Goal: Transaction & Acquisition: Download file/media

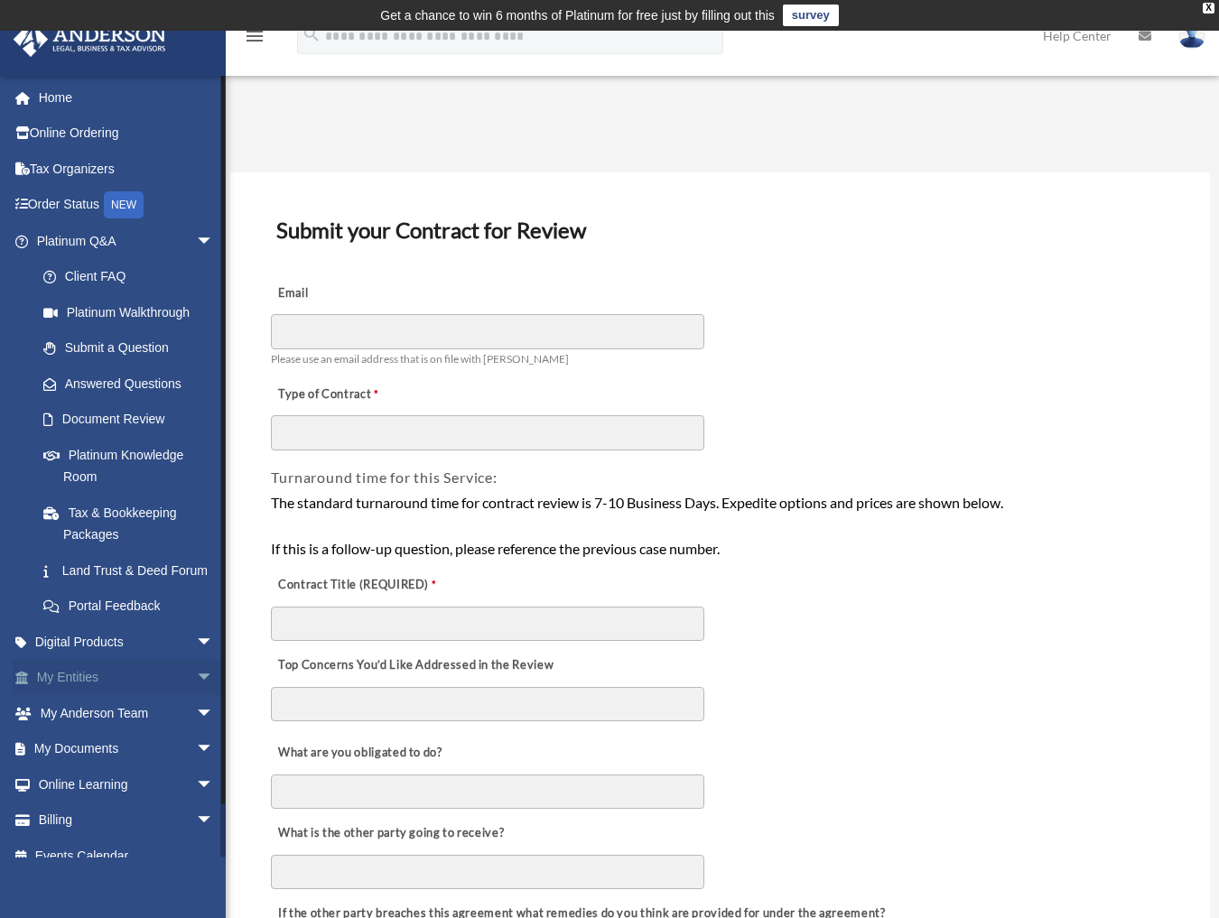
click at [96, 694] on link "My Entities arrow_drop_down" at bounding box center [127, 678] width 228 height 36
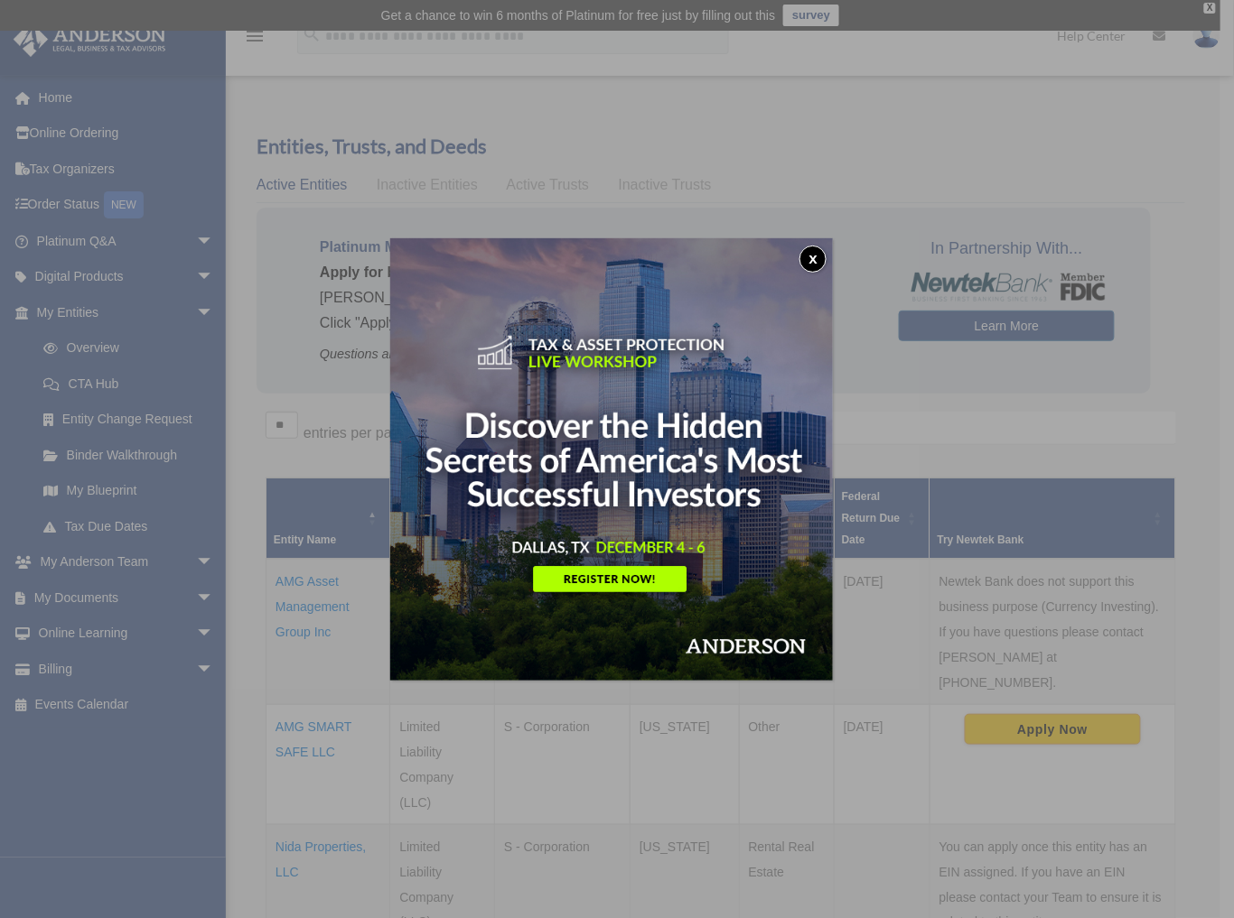
click at [827, 242] on img at bounding box center [611, 459] width 443 height 443
click at [816, 256] on button "x" at bounding box center [812, 259] width 27 height 27
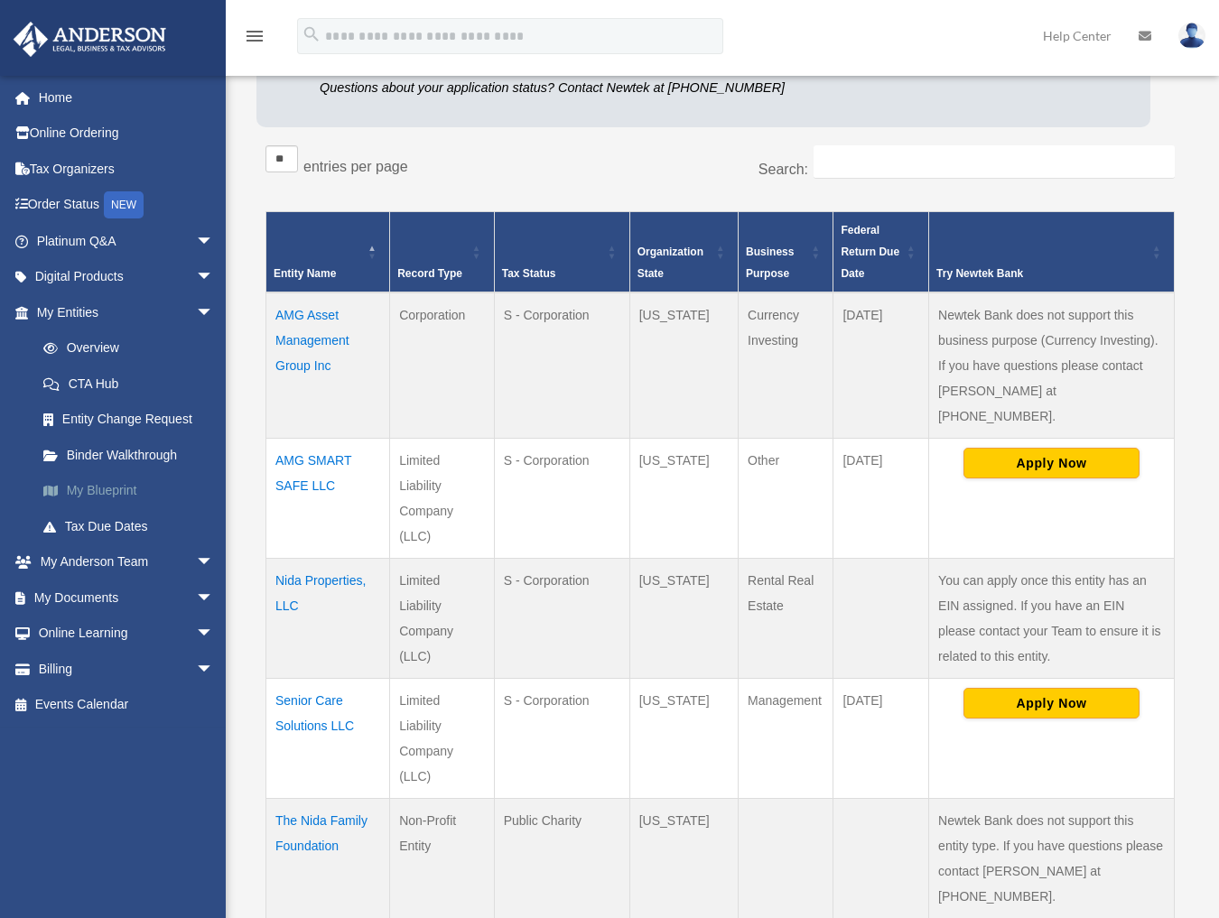
scroll to position [301, 0]
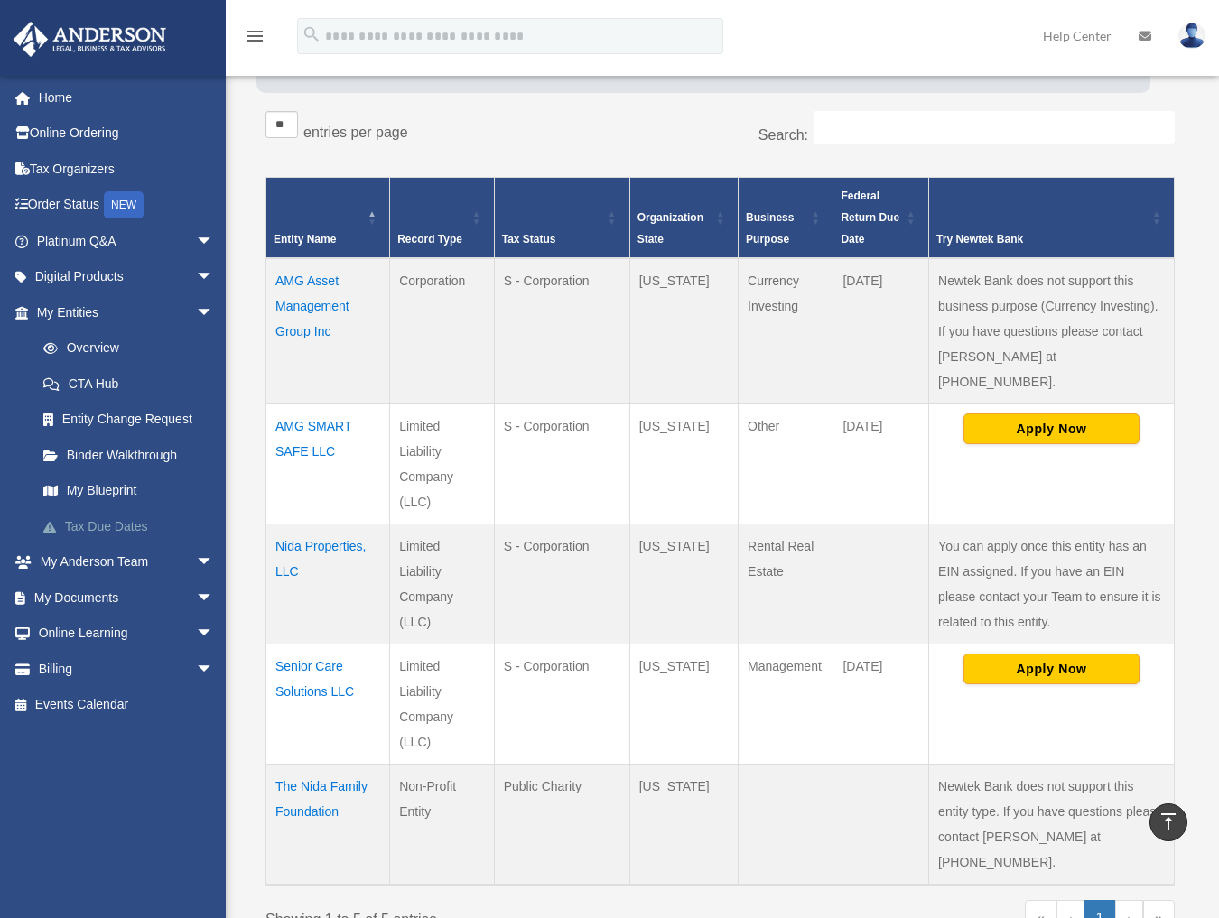
click at [90, 529] on link "Tax Due Dates" at bounding box center [133, 526] width 216 height 36
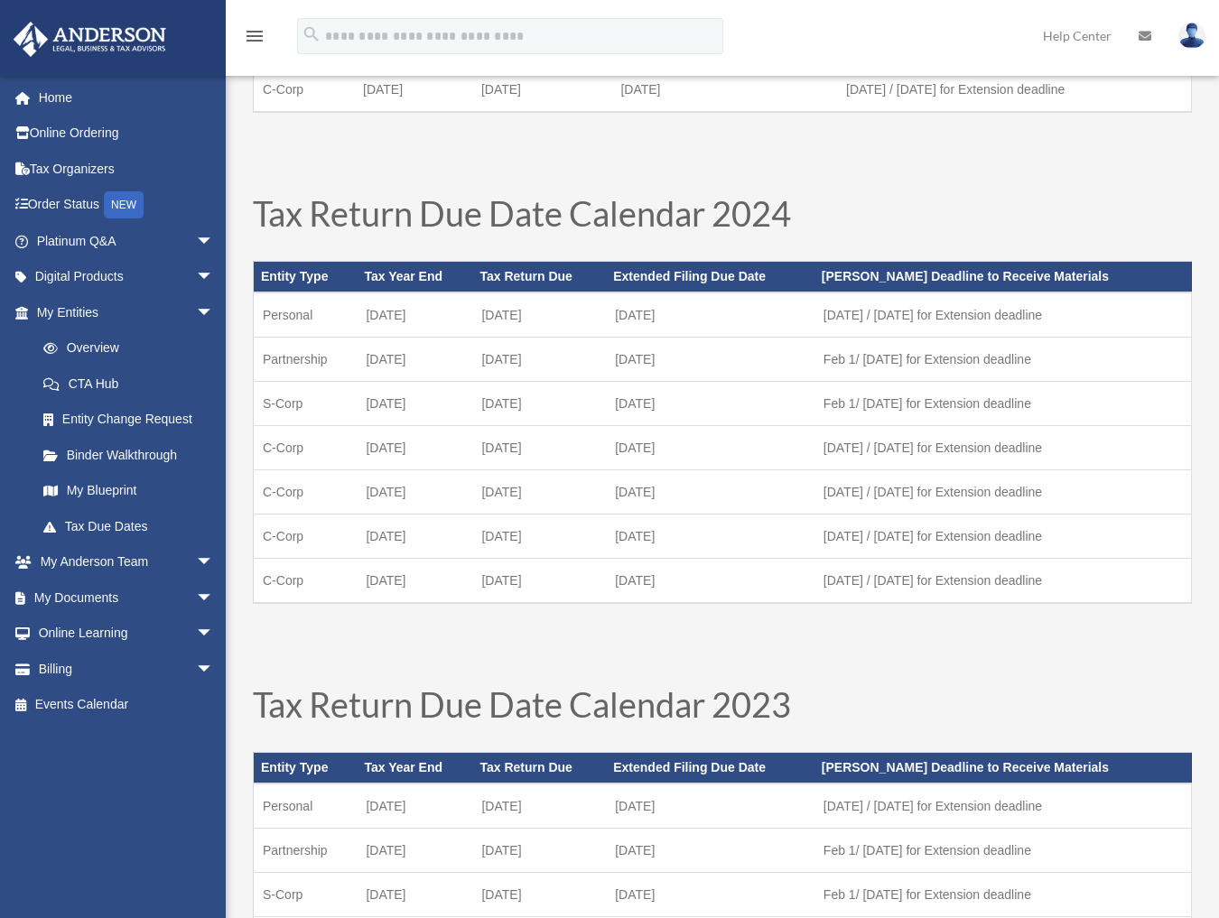
scroll to position [501, 0]
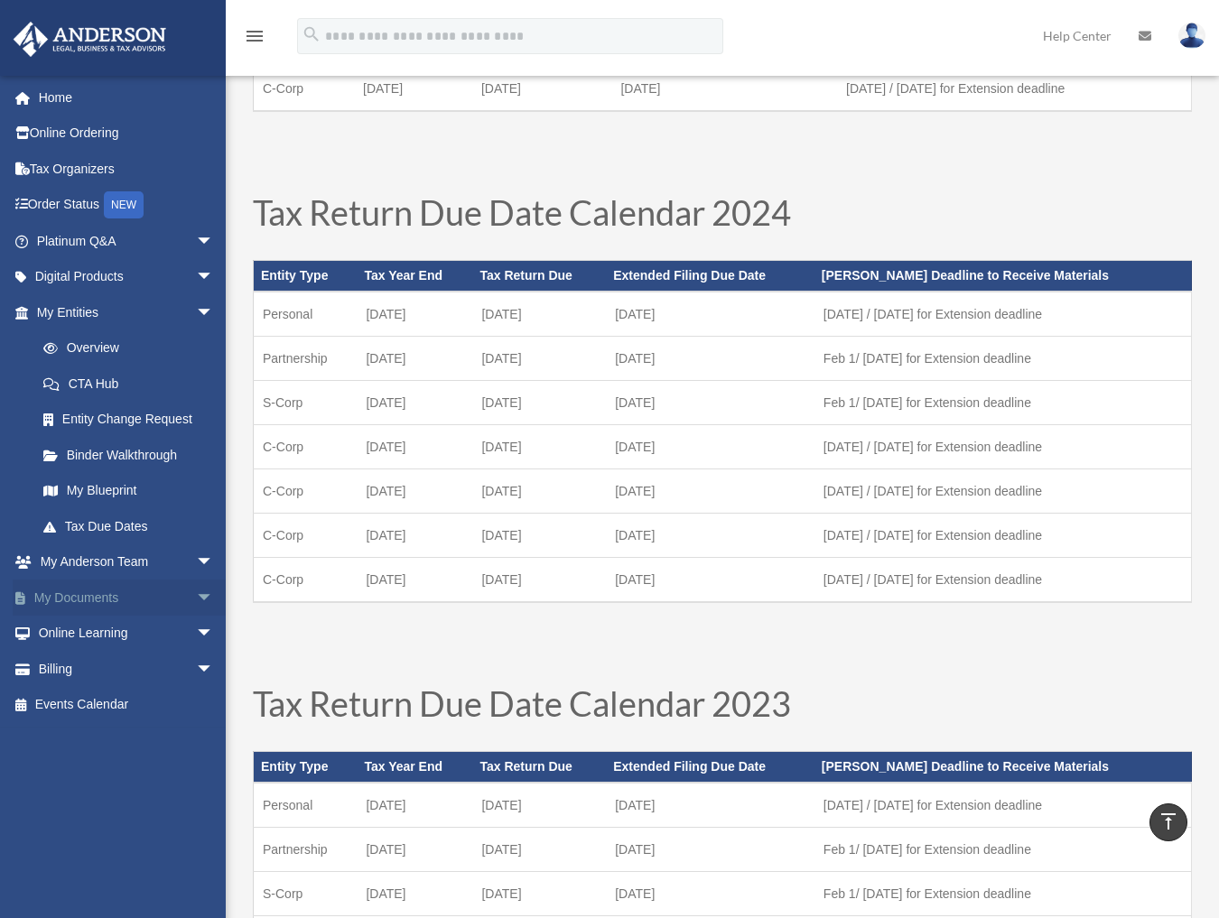
click at [127, 593] on link "My Documents arrow_drop_down" at bounding box center [127, 598] width 228 height 36
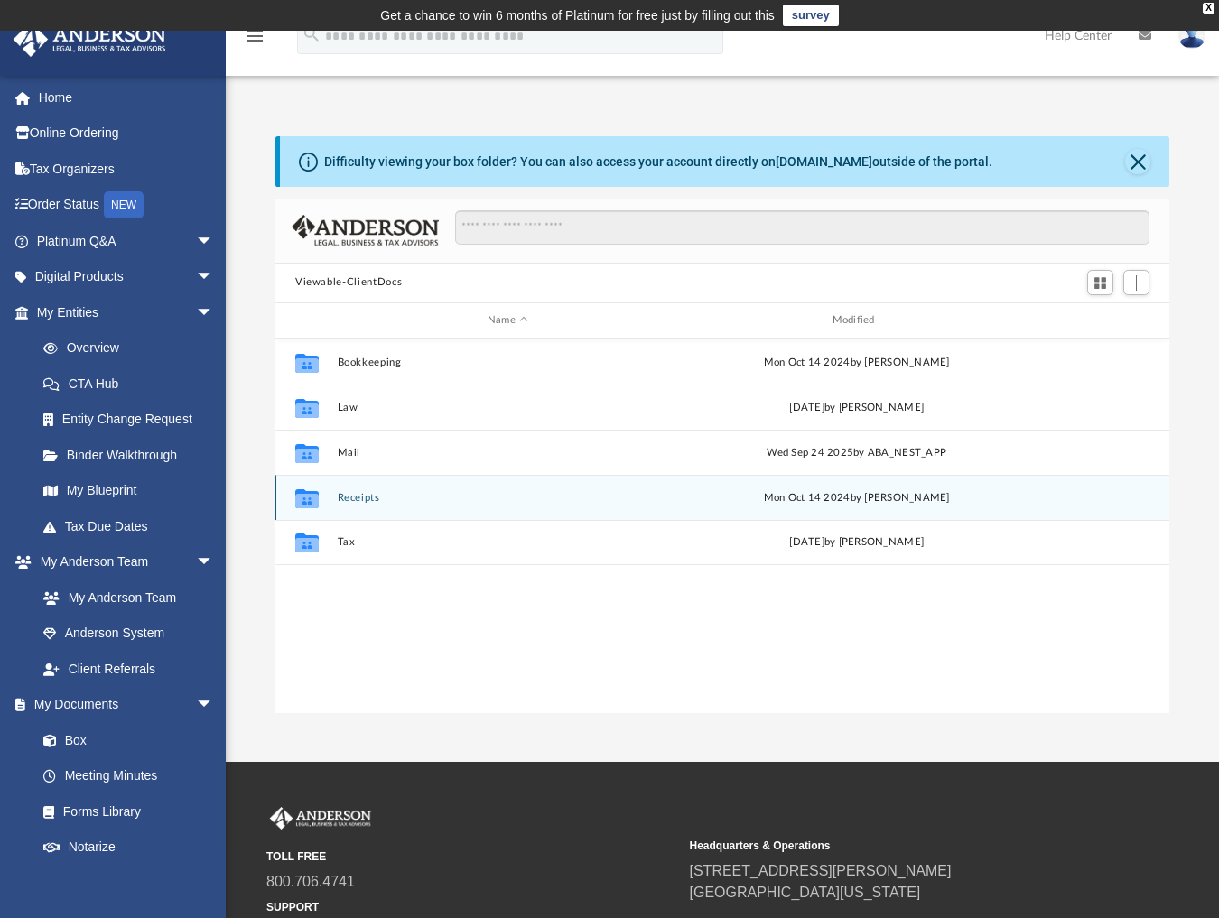
scroll to position [394, 879]
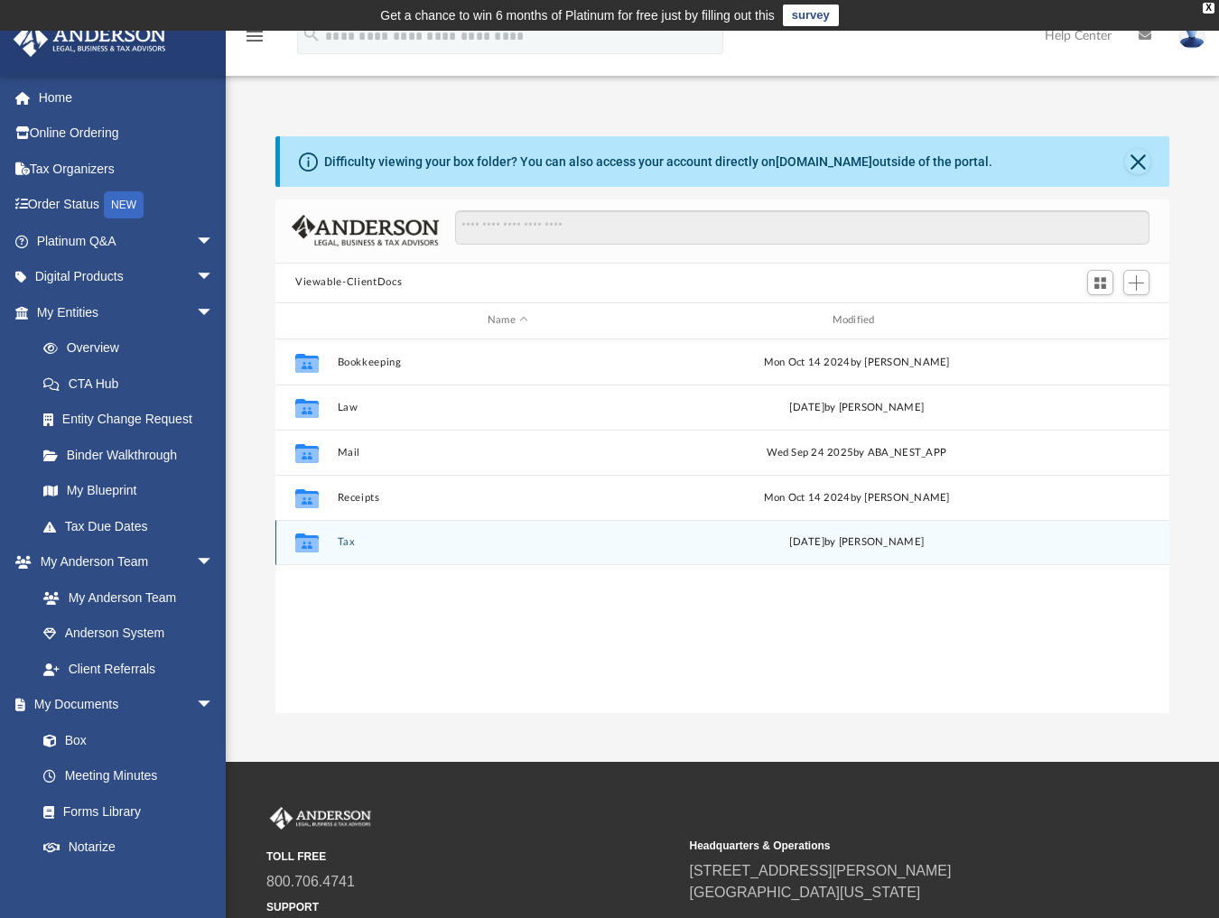
click at [353, 529] on div "Collaborated Folder Tax today by Mohammed Kaka" at bounding box center [722, 542] width 894 height 45
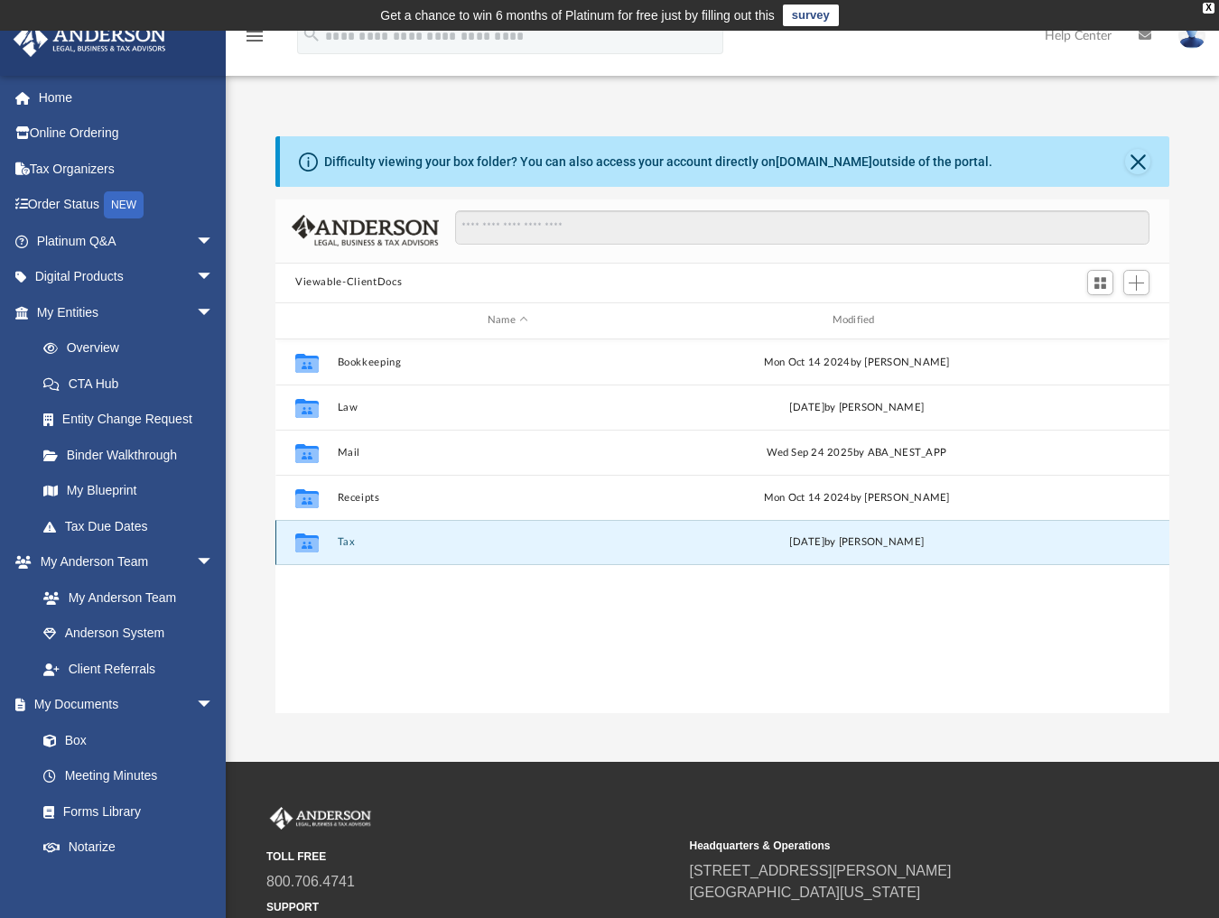
click at [348, 539] on button "Tax" at bounding box center [508, 542] width 341 height 12
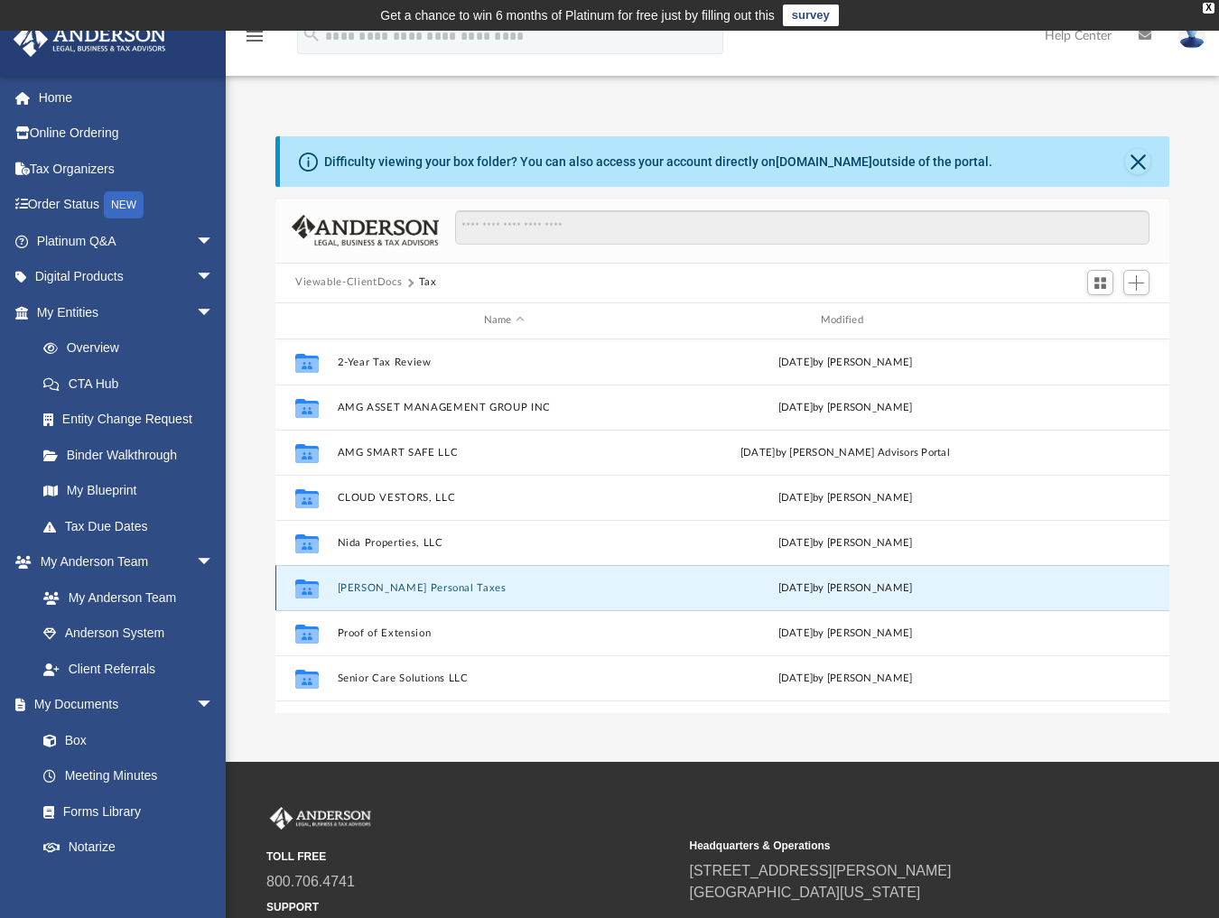
click at [449, 582] on button "Nida, Andrew J. Personal Taxes" at bounding box center [504, 588] width 333 height 12
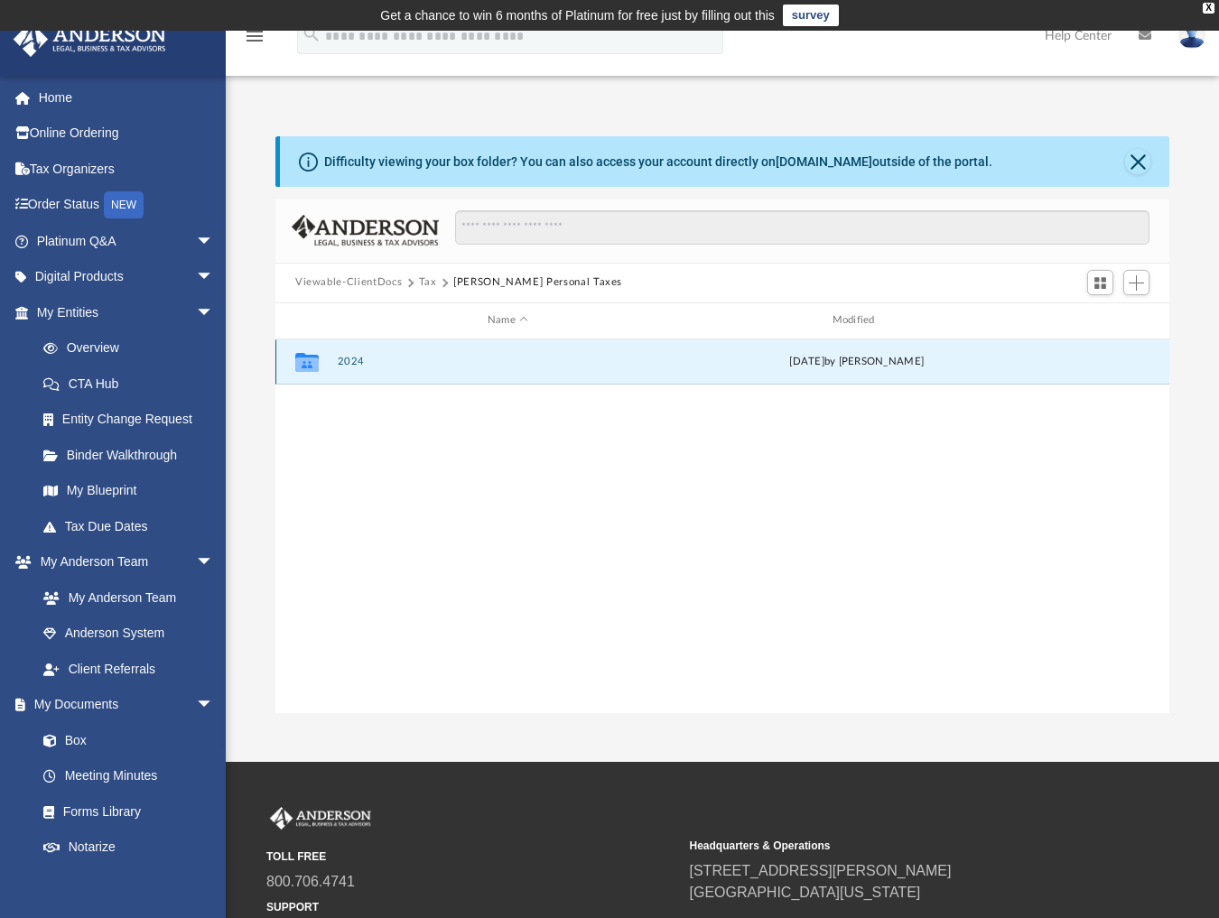
click at [350, 363] on button "2024" at bounding box center [508, 362] width 341 height 12
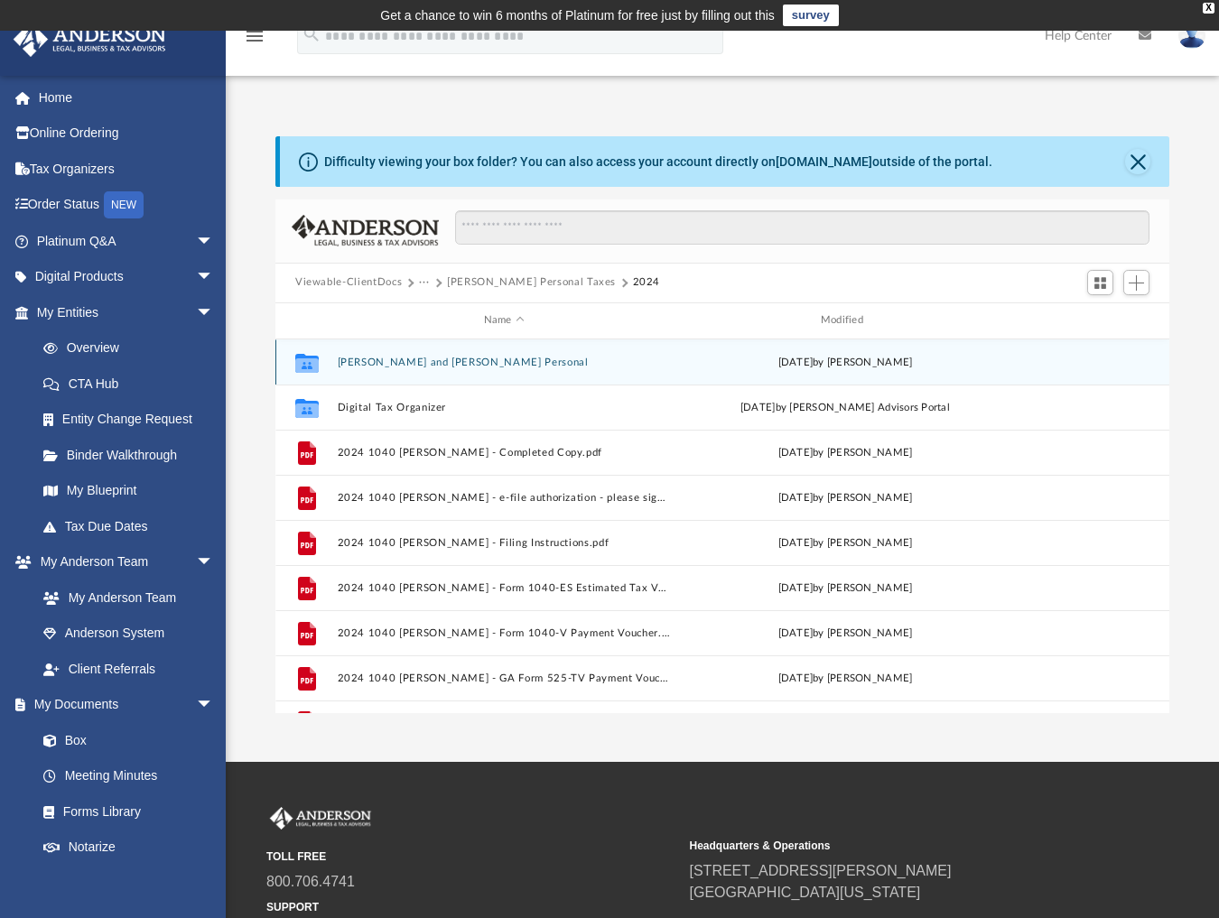
scroll to position [32, 0]
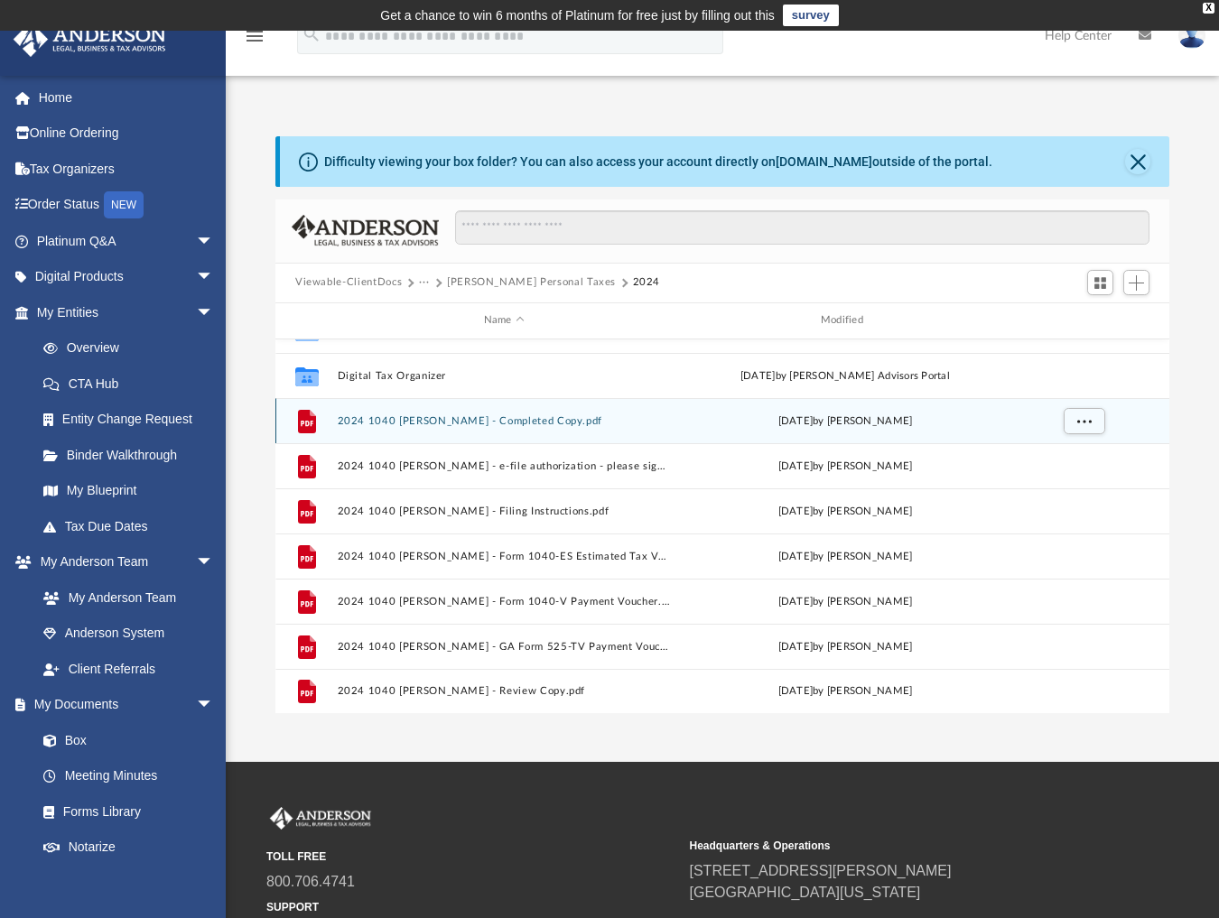
click at [569, 422] on button "2024 1040 Nida, Andrew J. - Completed Copy.pdf" at bounding box center [504, 421] width 333 height 12
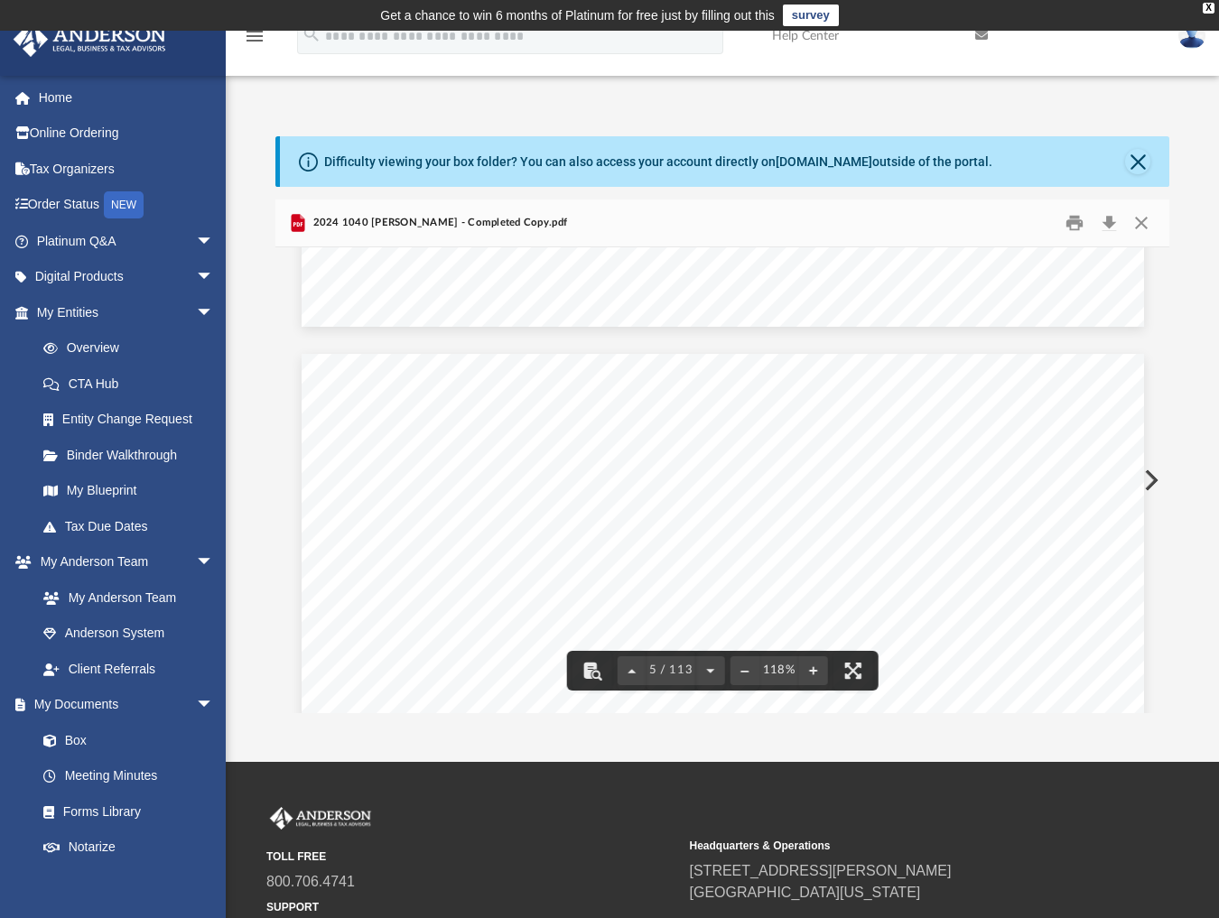
scroll to position [5720, 0]
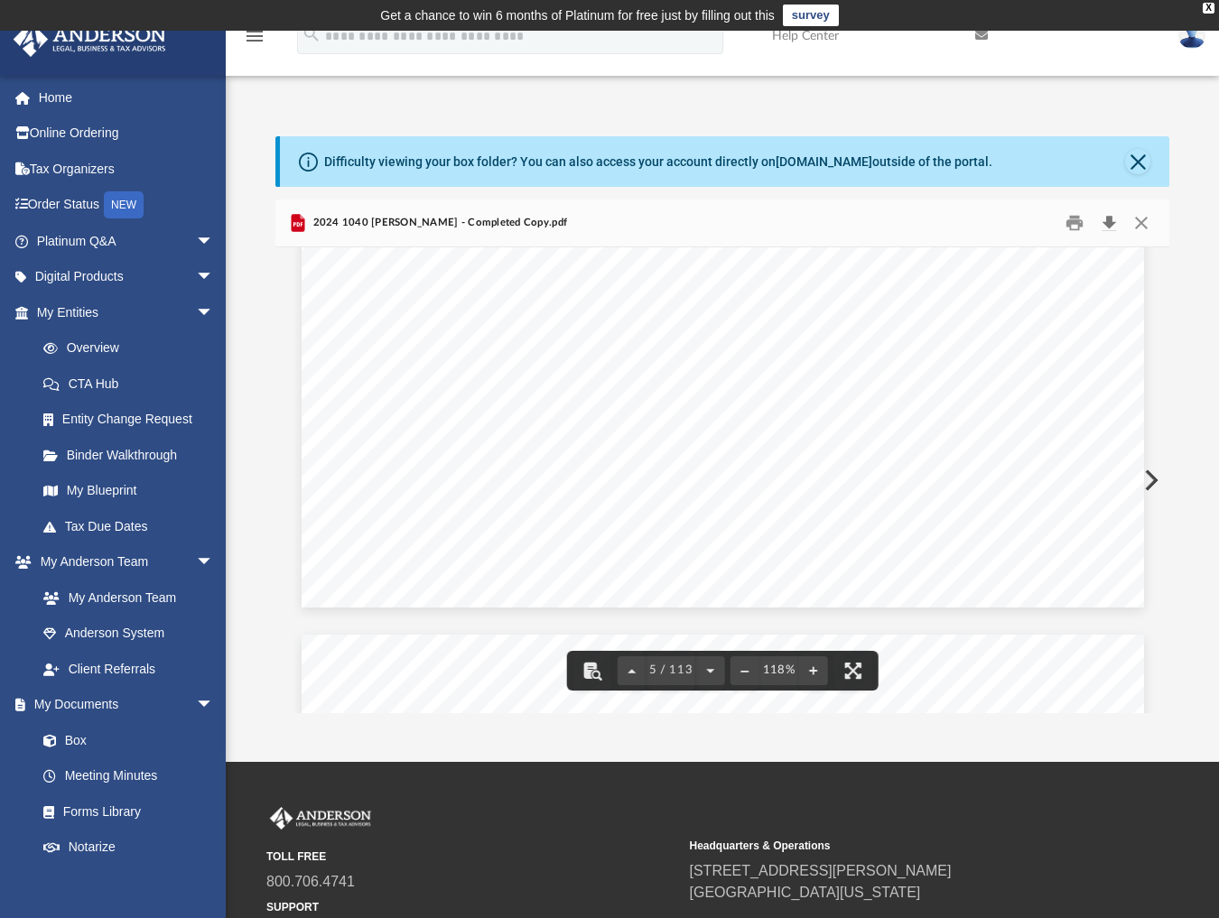
click at [1107, 220] on button "Download" at bounding box center [1109, 223] width 33 height 28
